Goal: Transaction & Acquisition: Book appointment/travel/reservation

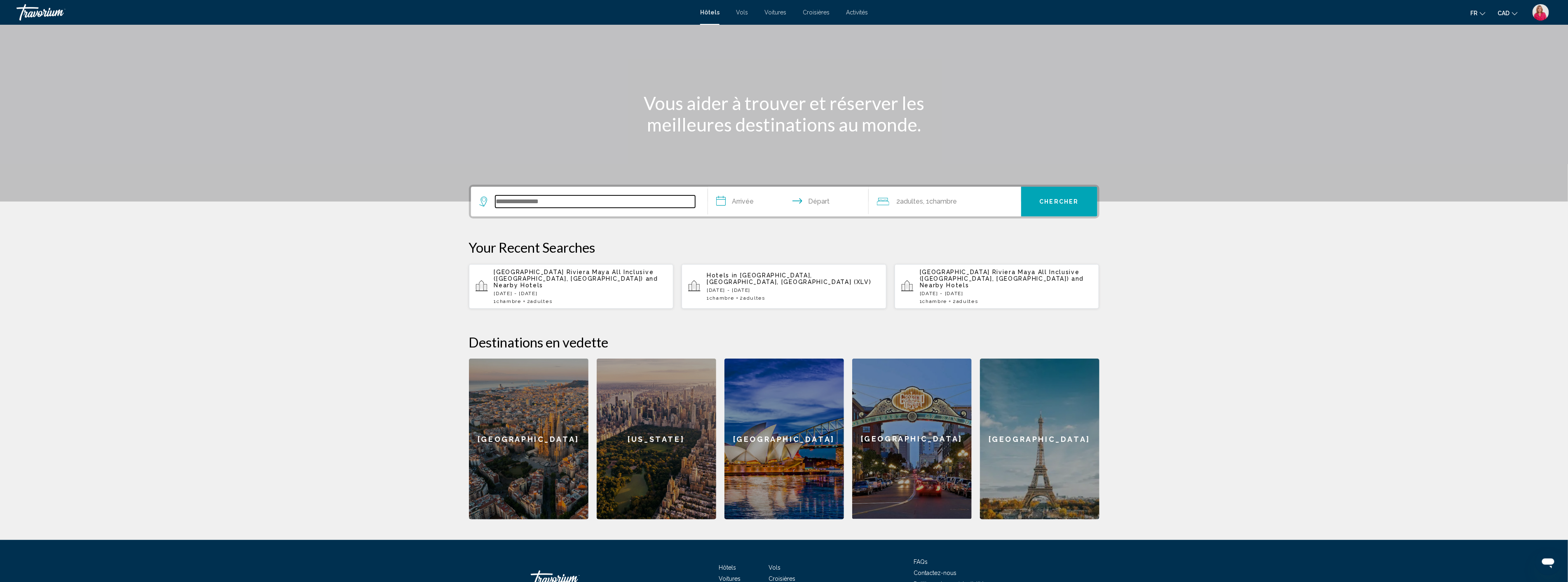
click at [536, 202] on input "Search widget" at bounding box center [595, 202] width 200 height 12
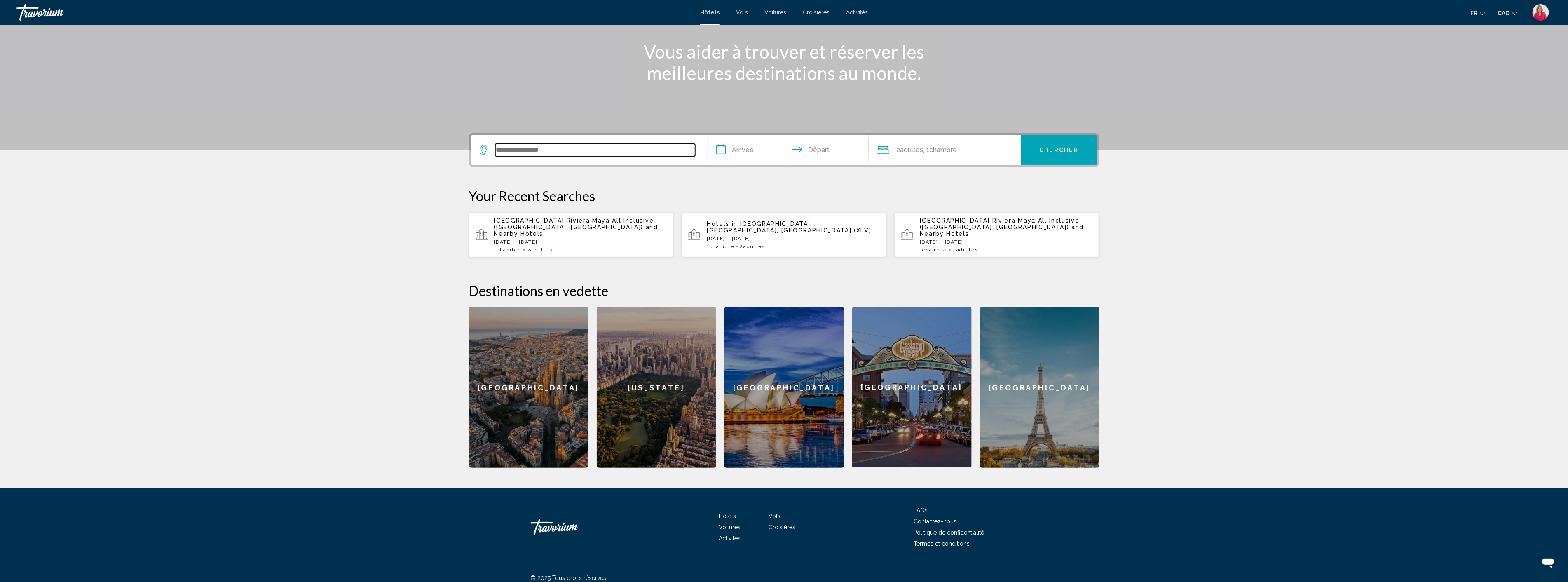
click at [534, 147] on input "Search widget" at bounding box center [595, 150] width 200 height 12
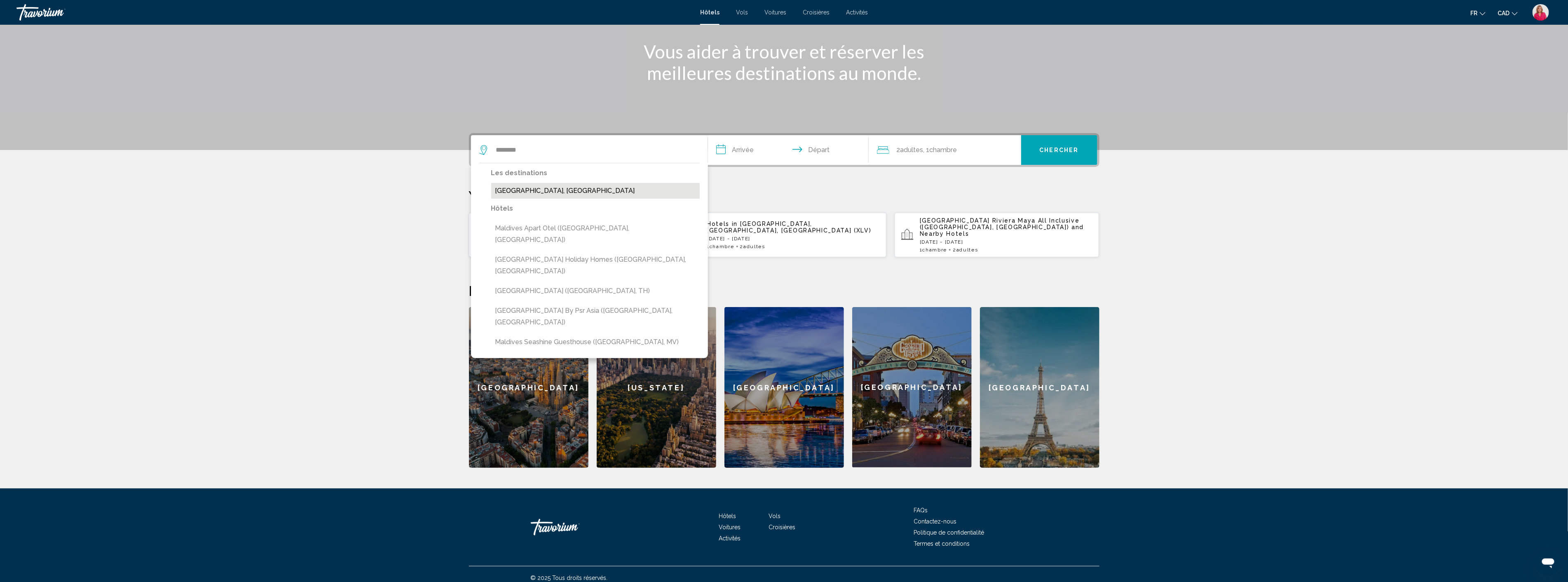
click at [537, 191] on button "[GEOGRAPHIC_DATA], [GEOGRAPHIC_DATA]" at bounding box center [595, 191] width 209 height 16
type input "**********"
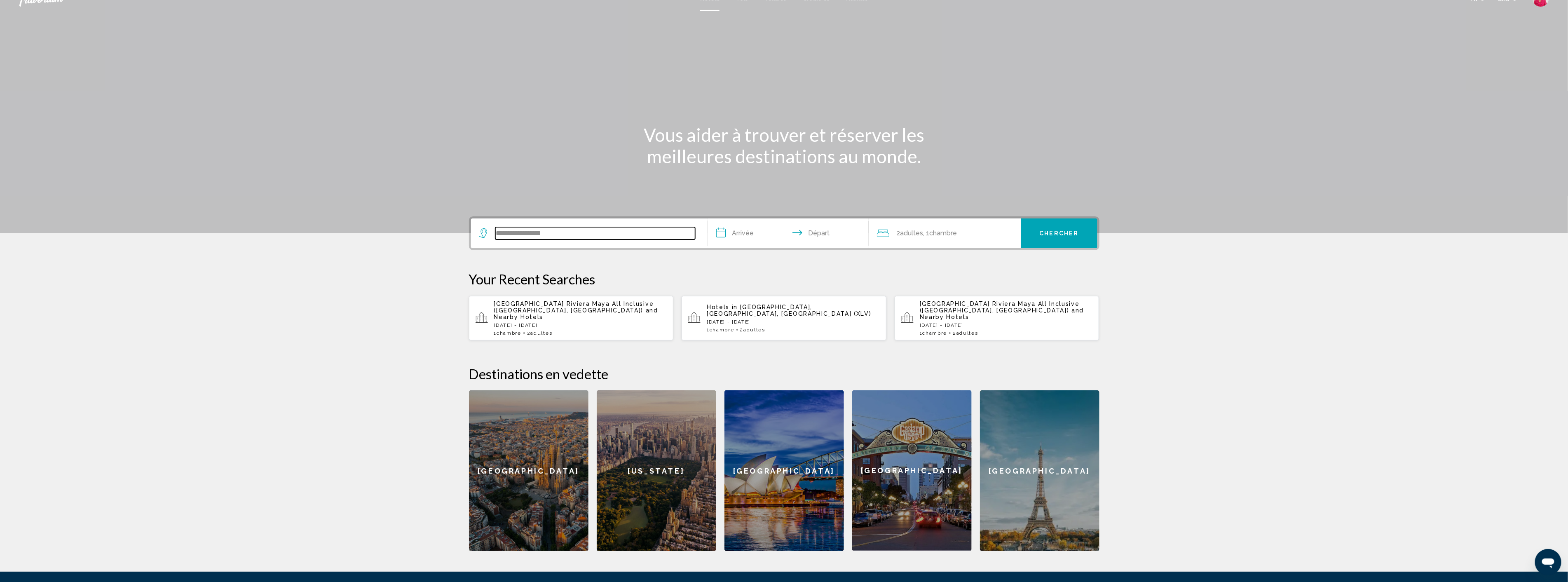
scroll to position [5, 0]
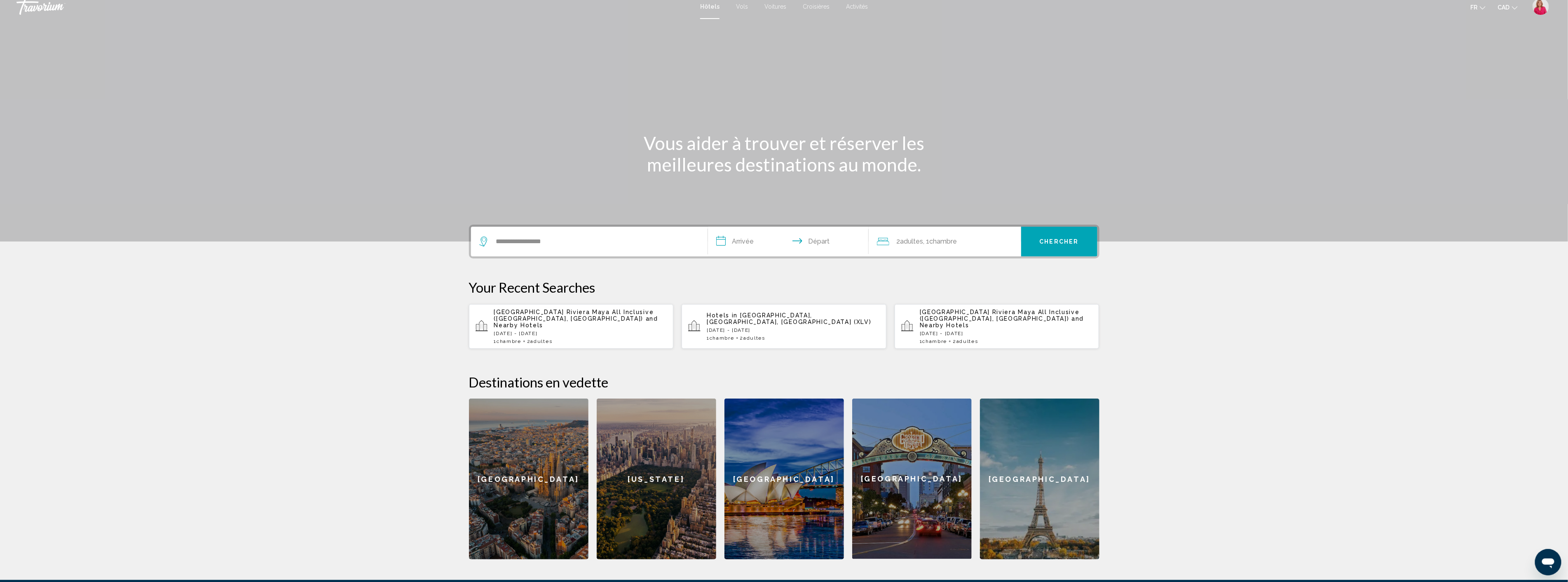
click at [749, 242] on input "**********" at bounding box center [789, 242] width 164 height 32
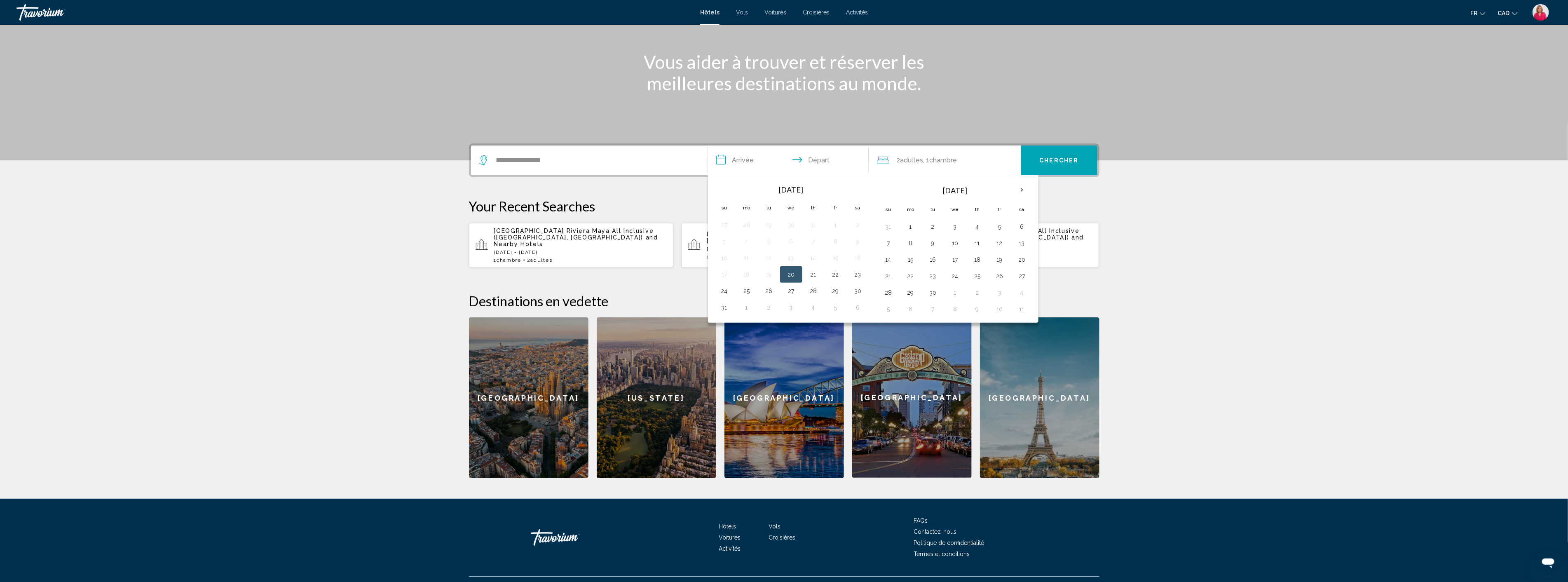
scroll to position [97, 0]
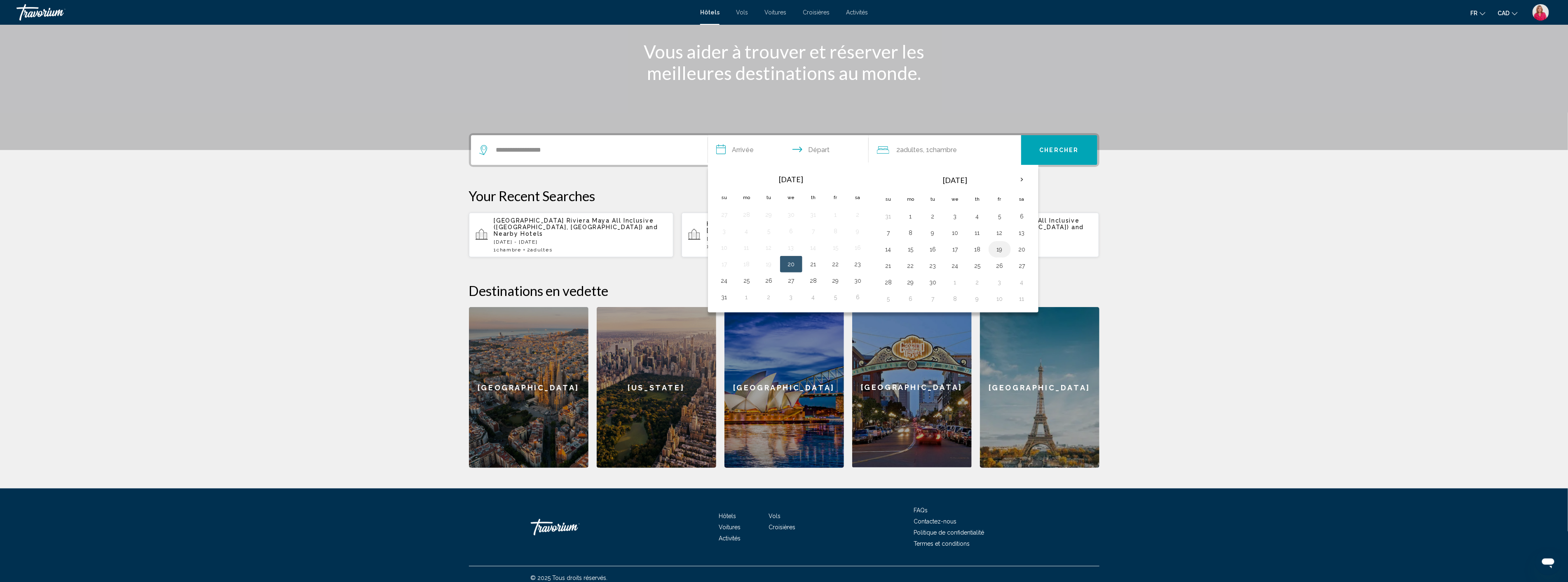
click at [1001, 249] on button "19" at bounding box center [1000, 249] width 13 height 12
click at [1001, 264] on button "26" at bounding box center [1000, 265] width 13 height 12
type input "**********"
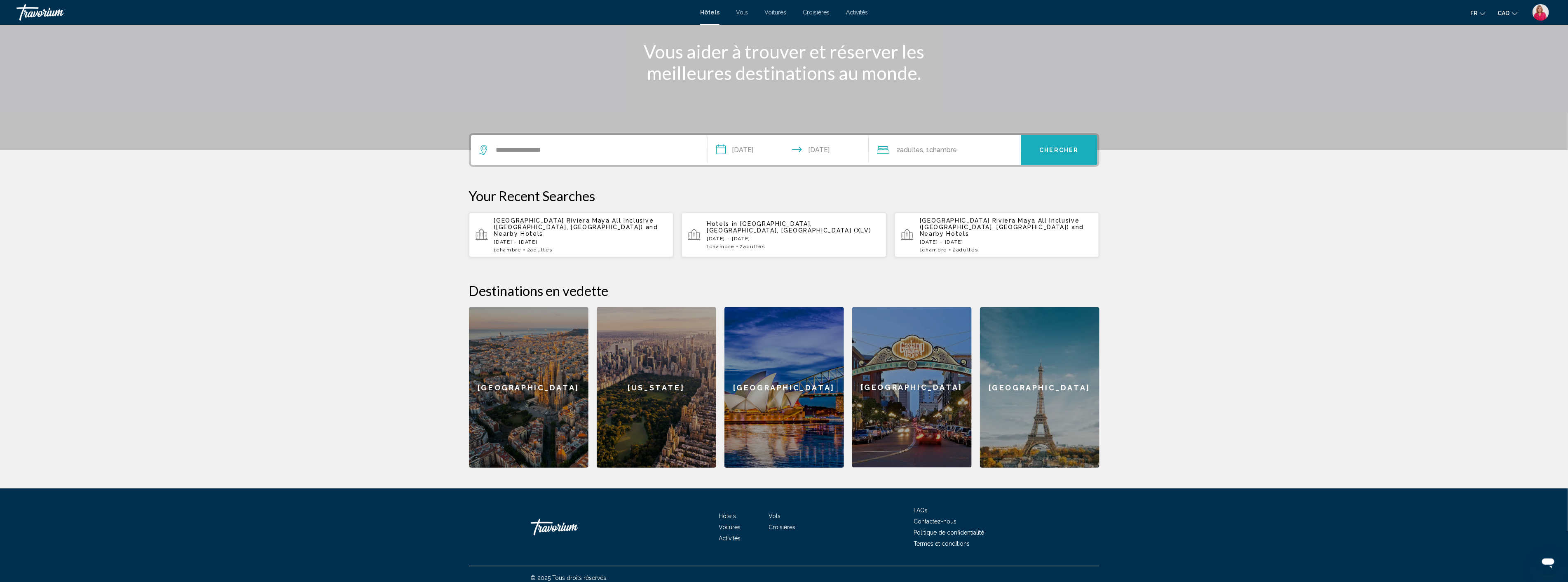
click at [1060, 147] on span "Chercher" at bounding box center [1059, 150] width 39 height 7
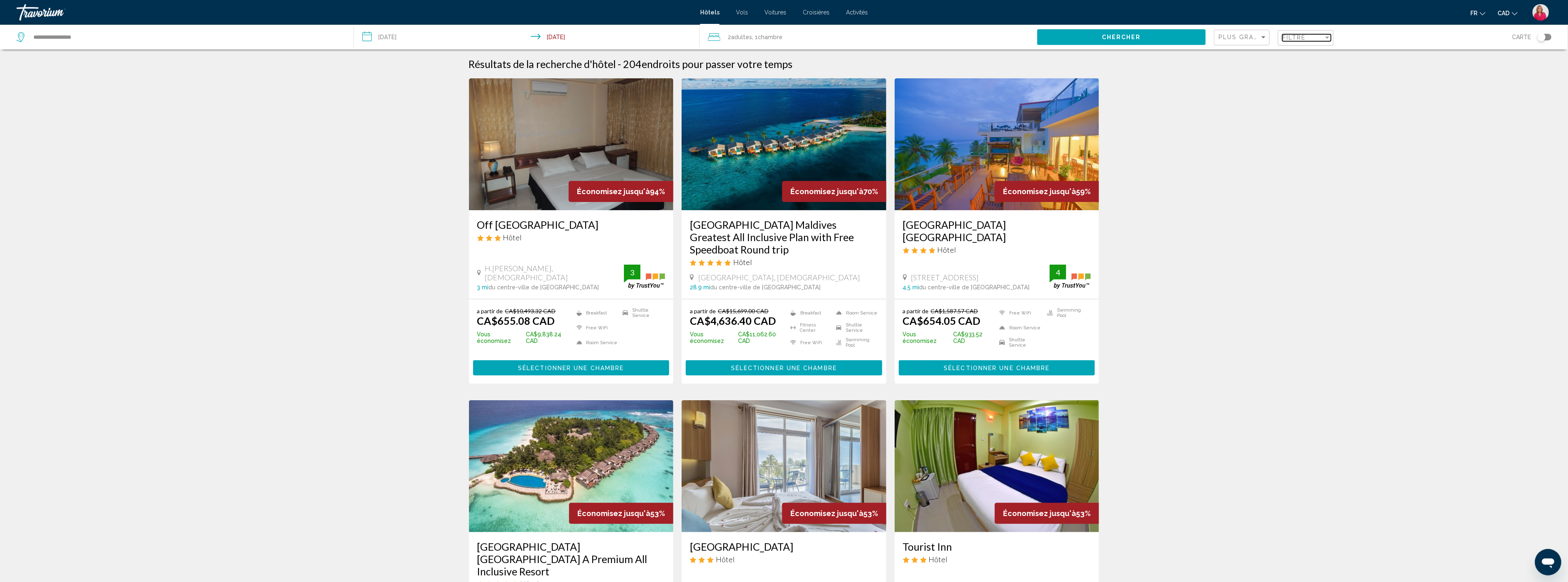
click at [1309, 38] on div "Filtre" at bounding box center [1303, 37] width 41 height 7
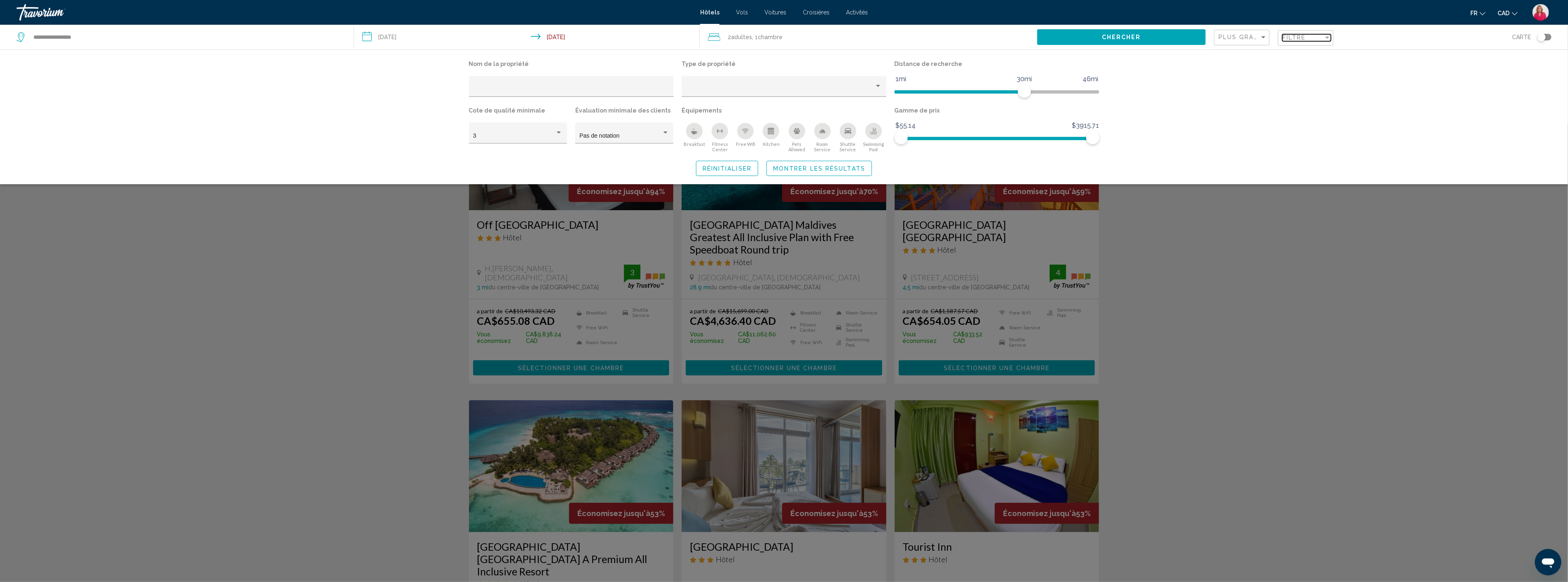
click at [1309, 38] on div "Filtre" at bounding box center [1303, 37] width 41 height 7
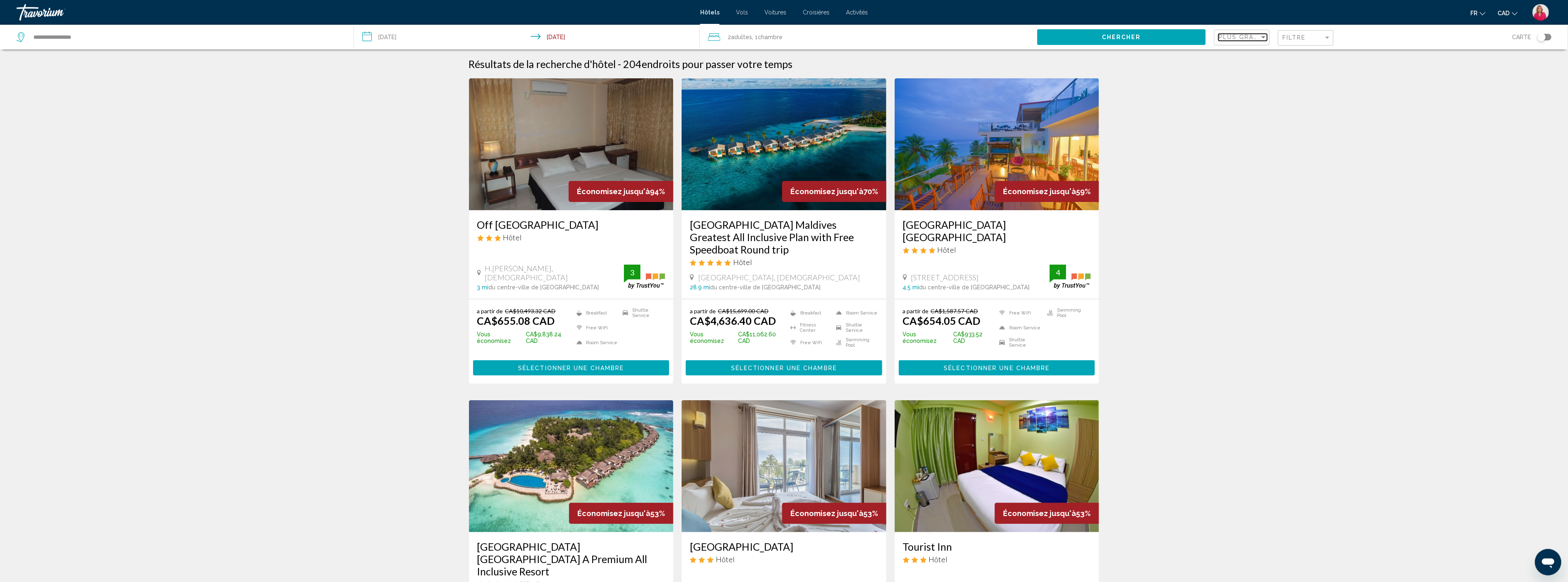
click at [1254, 39] on span "Plus grandes économies" at bounding box center [1267, 37] width 98 height 7
click at [1241, 71] on span "Prix le plus bas" at bounding box center [1239, 72] width 39 height 7
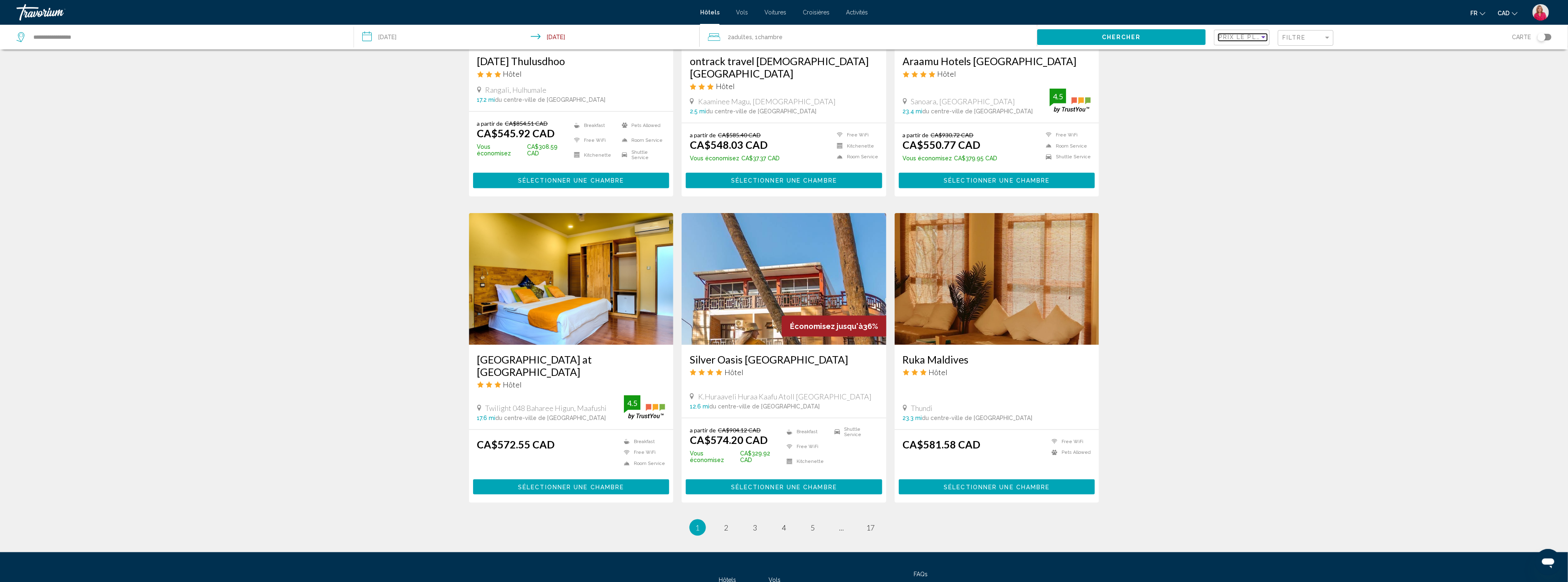
scroll to position [798, 0]
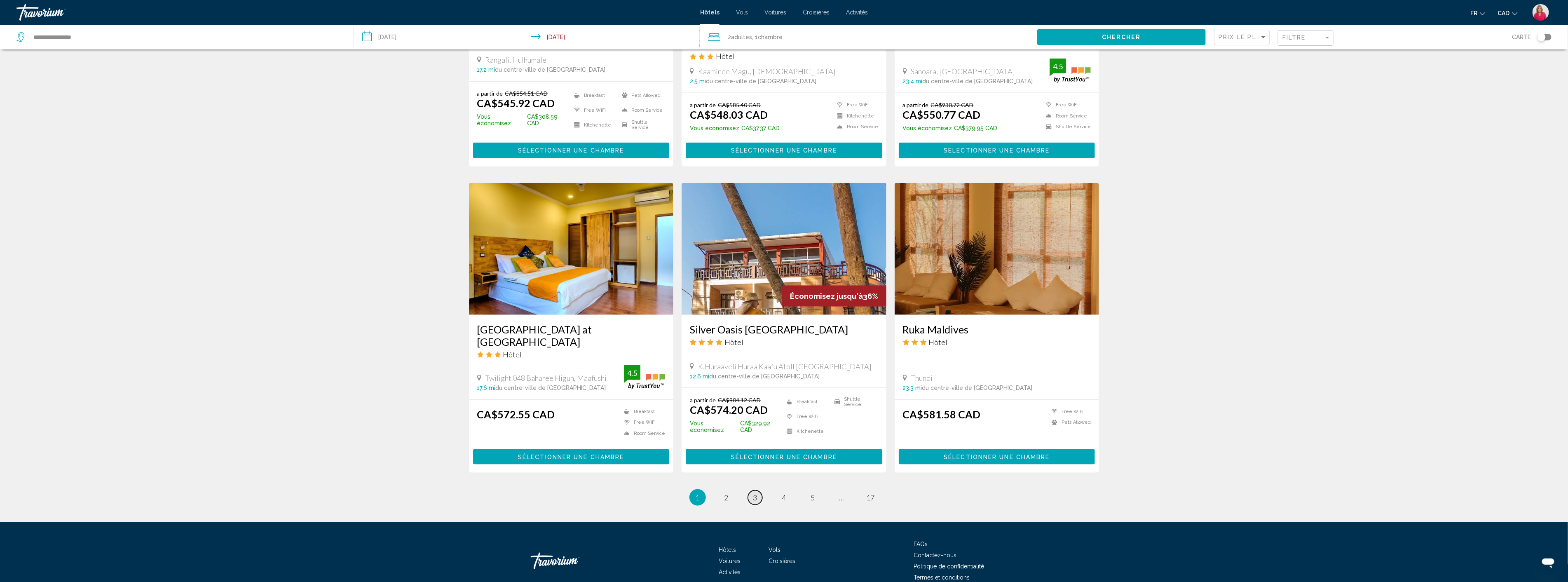
click at [755, 493] on span "3" at bounding box center [755, 497] width 4 height 9
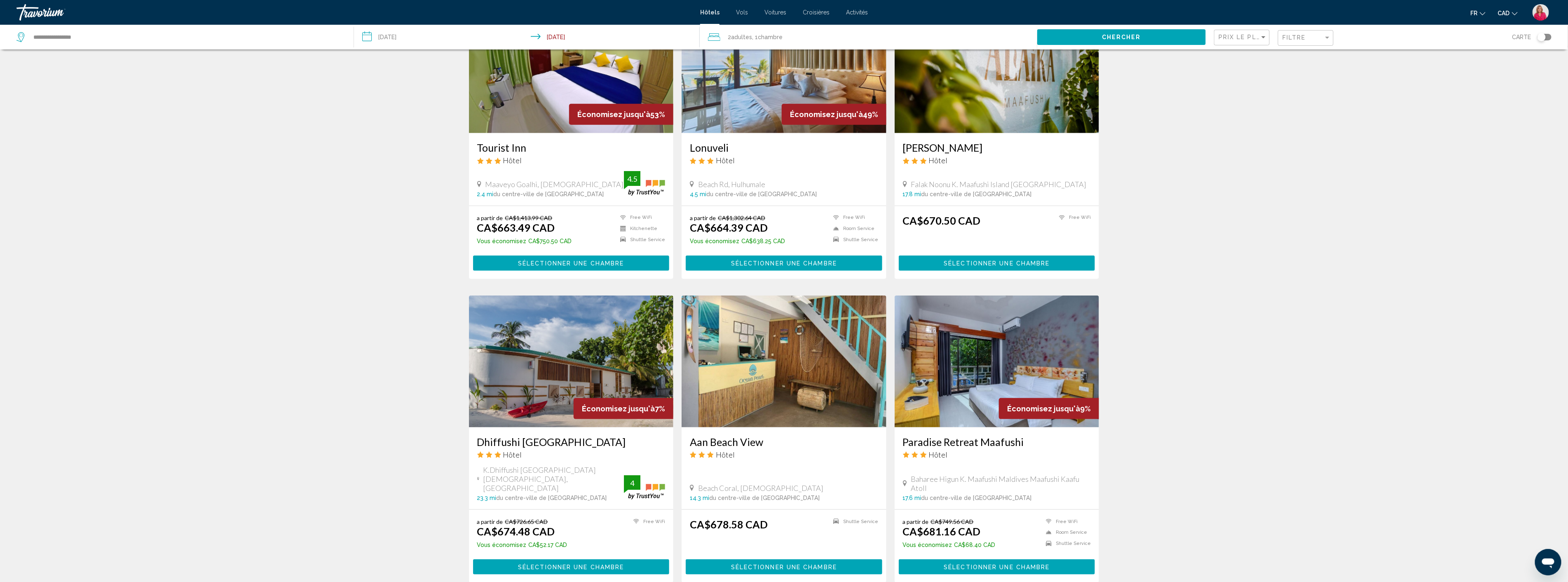
scroll to position [819, 0]
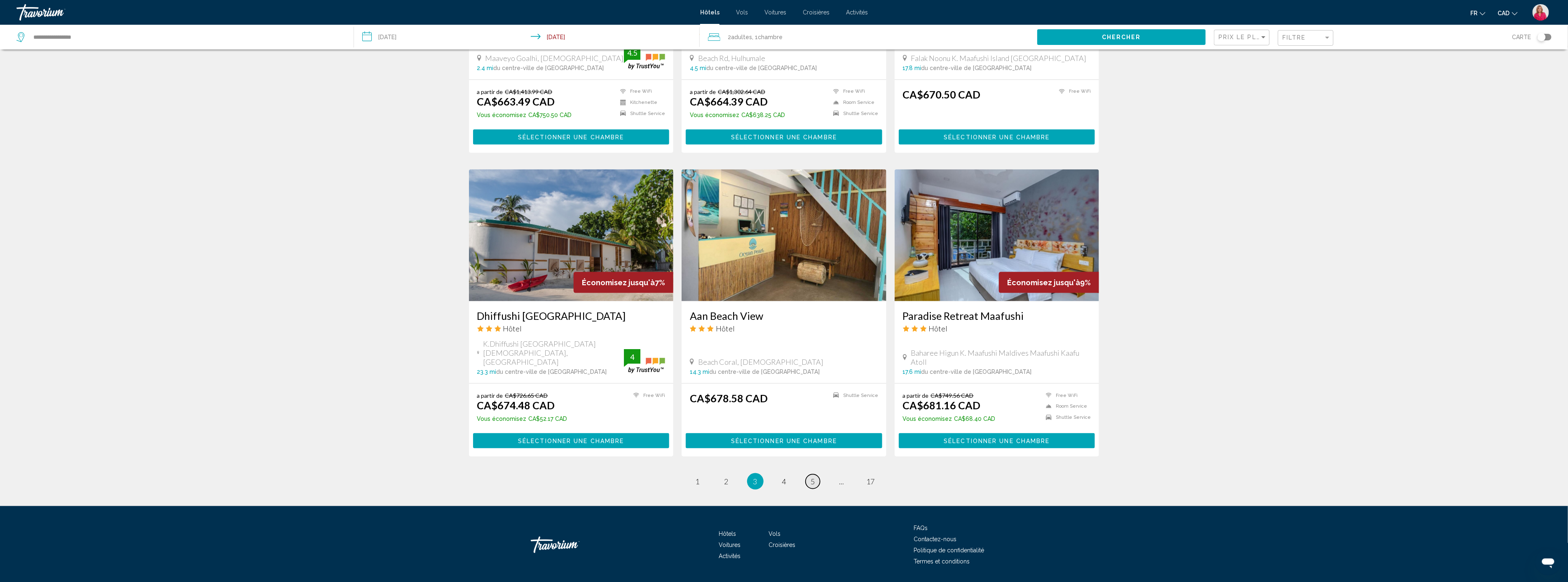
click at [814, 477] on span "5" at bounding box center [813, 481] width 4 height 9
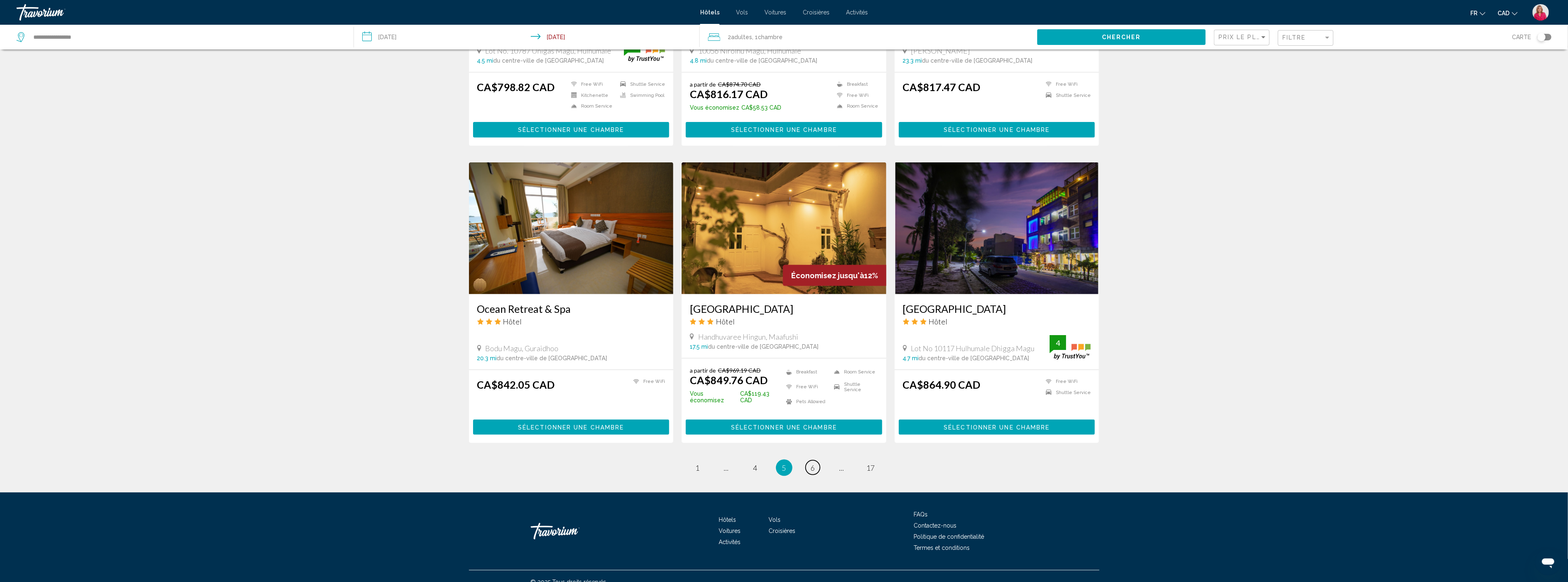
scroll to position [807, 0]
